Goal: Task Accomplishment & Management: Manage account settings

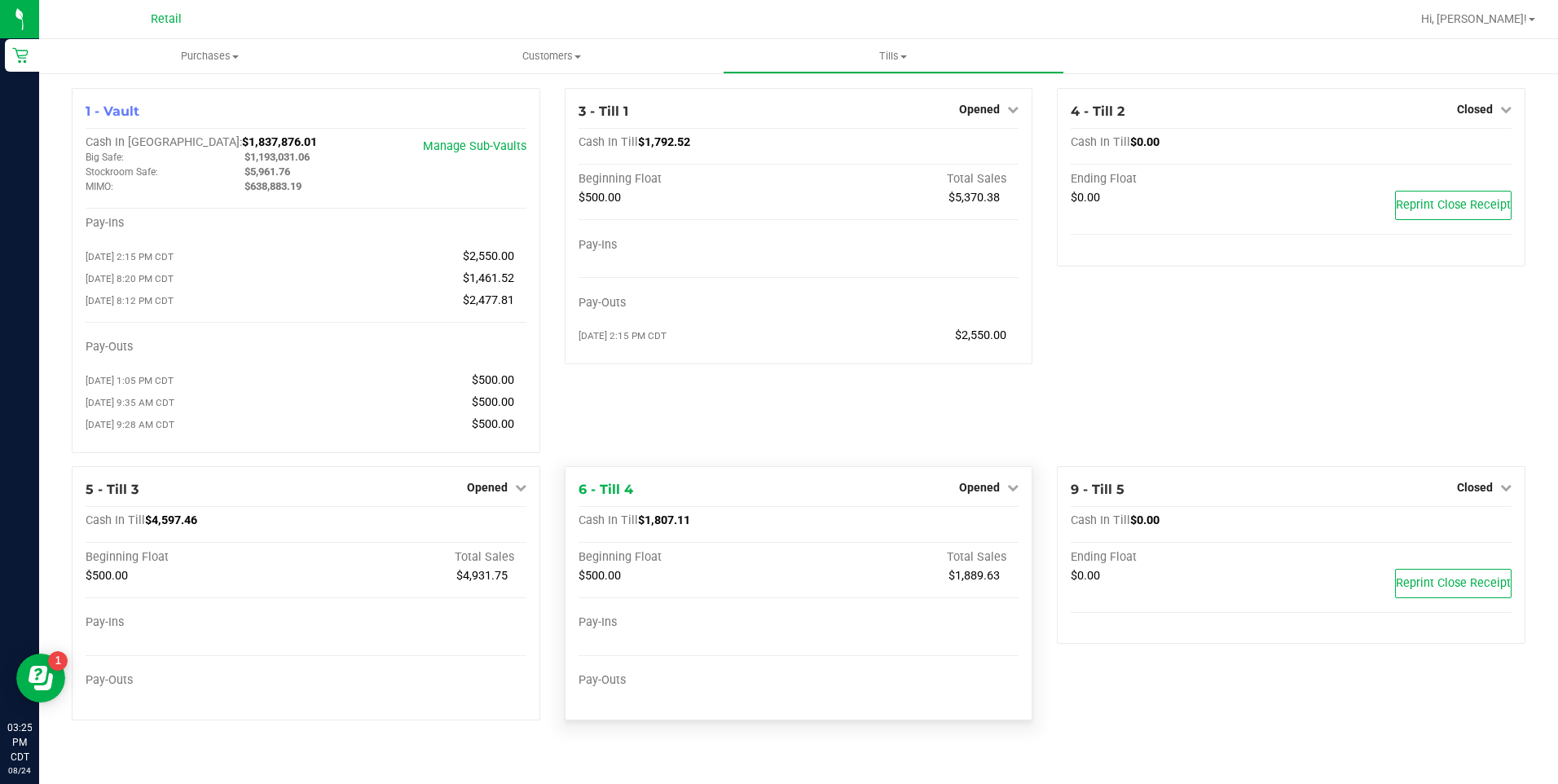
drag, startPoint x: 989, startPoint y: 502, endPoint x: 984, endPoint y: 492, distance: 11.2
click at [988, 497] on div "Opened" at bounding box center [988, 486] width 59 height 19
click at [981, 491] on span "Opened" at bounding box center [979, 487] width 41 height 13
click at [972, 527] on link "Close Till" at bounding box center [982, 521] width 44 height 13
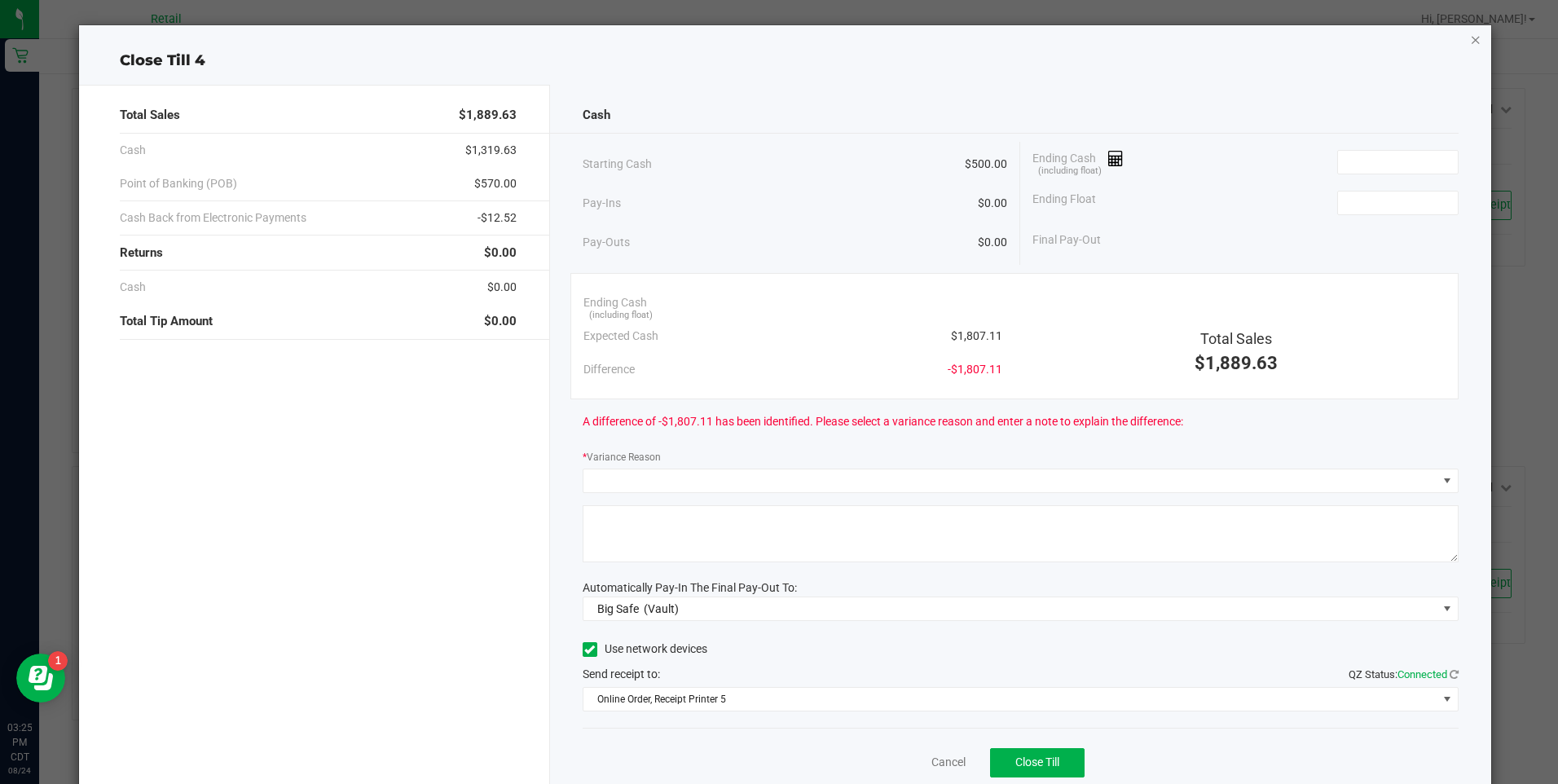
click at [1470, 36] on icon "button" at bounding box center [1475, 38] width 12 height 19
